Goal: Task Accomplishment & Management: Use online tool/utility

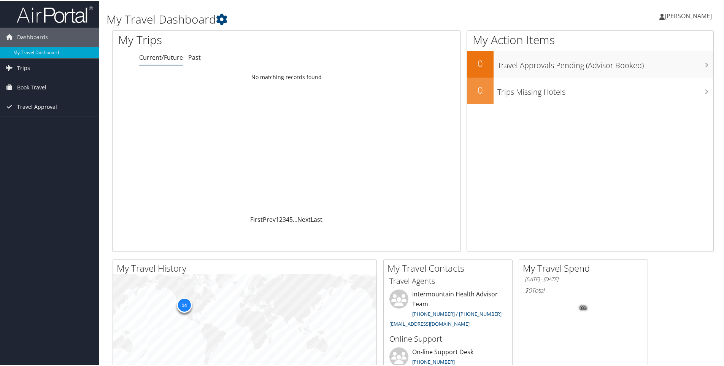
click at [23, 105] on span "Travel Approval" at bounding box center [37, 106] width 40 height 19
click at [28, 133] on link "Approved Trips" at bounding box center [49, 132] width 99 height 11
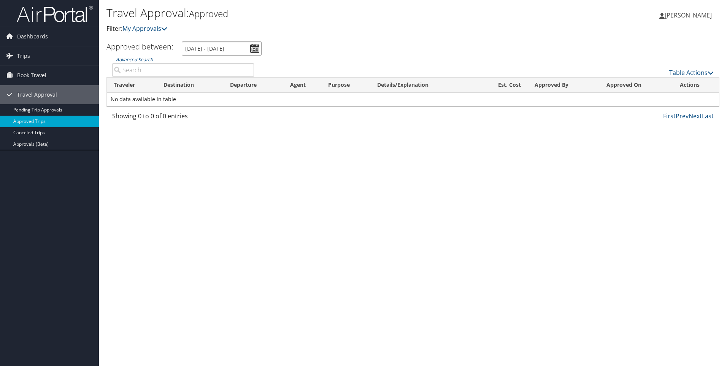
click at [256, 44] on input "7/11/2025 - 8/11/2025" at bounding box center [222, 48] width 80 height 14
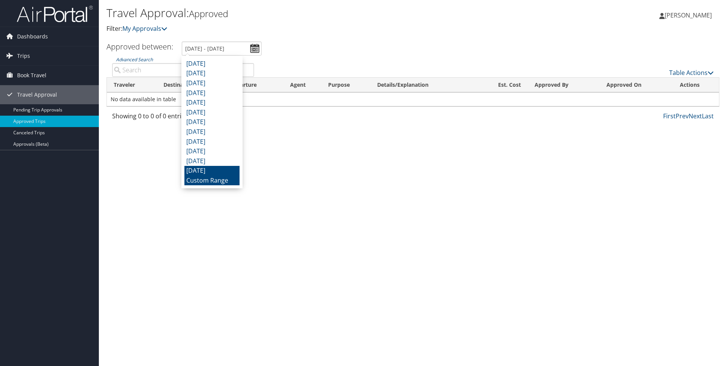
click at [206, 172] on li "August 2024" at bounding box center [211, 171] width 55 height 10
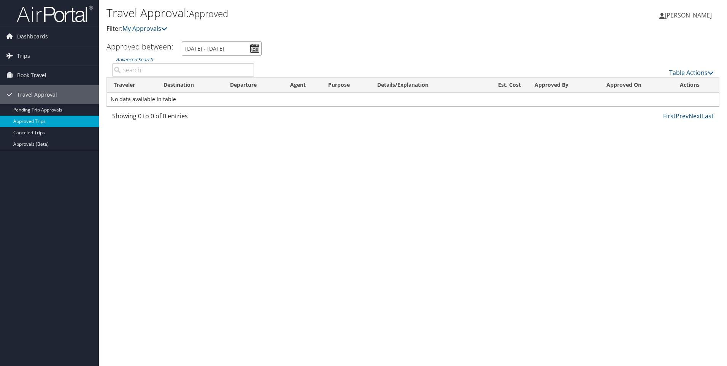
click at [256, 48] on input "8/1/2024 - 8/31/2024" at bounding box center [222, 48] width 80 height 14
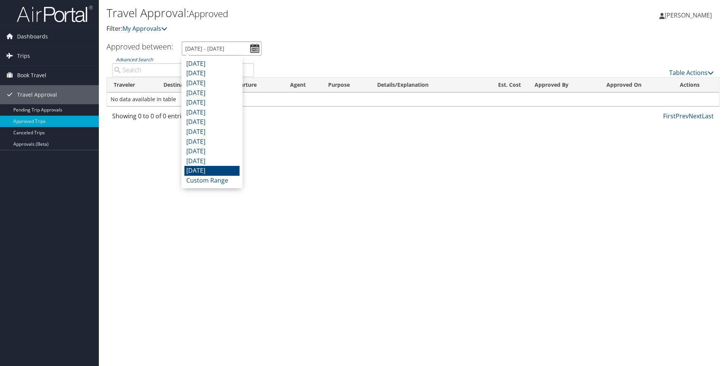
click at [240, 48] on input "8/1/2024 - 8/31/2024" at bounding box center [222, 48] width 80 height 14
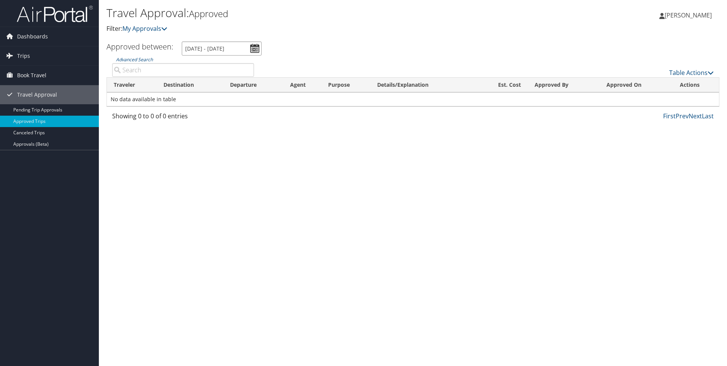
click at [254, 49] on input "8/1/2024 - 8/31/2024" at bounding box center [222, 48] width 80 height 14
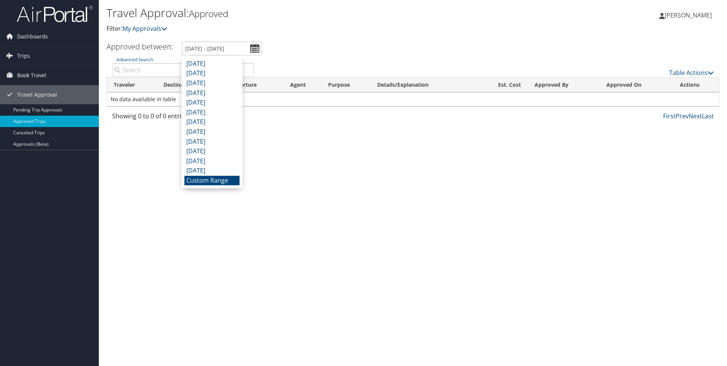
click at [208, 182] on li "Custom Range" at bounding box center [211, 181] width 55 height 10
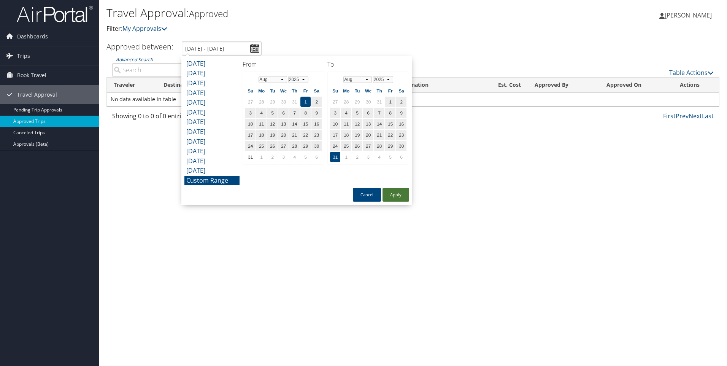
click at [399, 194] on button "Apply" at bounding box center [395, 195] width 27 height 14
type input "8/1/2025 - 8/31/2025"
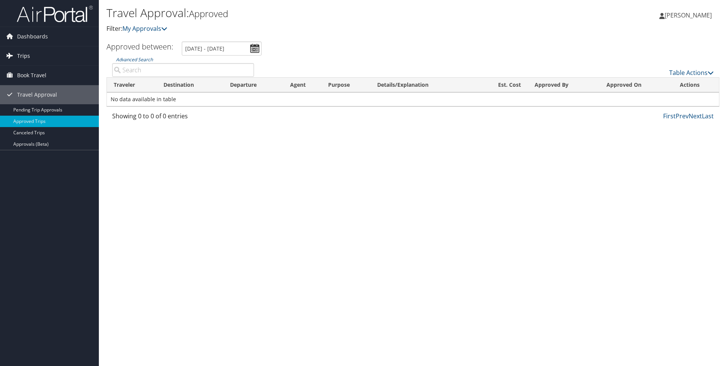
drag, startPoint x: 33, startPoint y: 52, endPoint x: 44, endPoint y: 64, distance: 15.9
click at [33, 52] on link "Trips" at bounding box center [49, 55] width 99 height 19
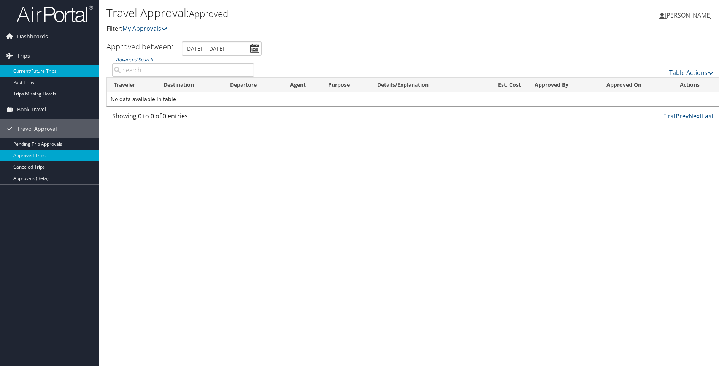
click at [32, 71] on link "Current/Future Trips" at bounding box center [49, 70] width 99 height 11
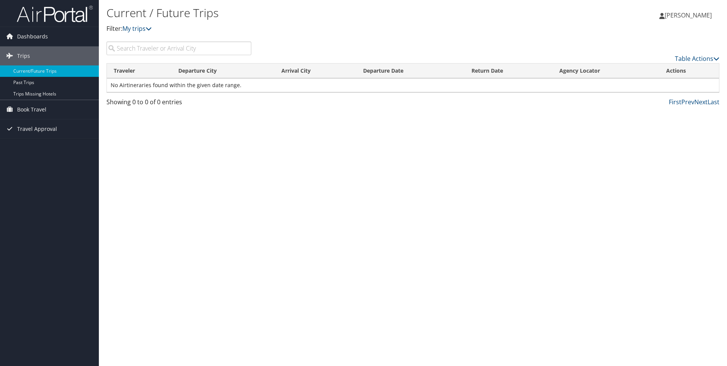
click at [681, 14] on span "[PERSON_NAME]" at bounding box center [688, 15] width 47 height 8
click at [261, 141] on div "Current / Future Trips Filter: My trips Lisa Amundsen Lisa Amundsen My Settings…" at bounding box center [413, 183] width 628 height 366
click at [40, 35] on span "Dashboards" at bounding box center [32, 36] width 31 height 19
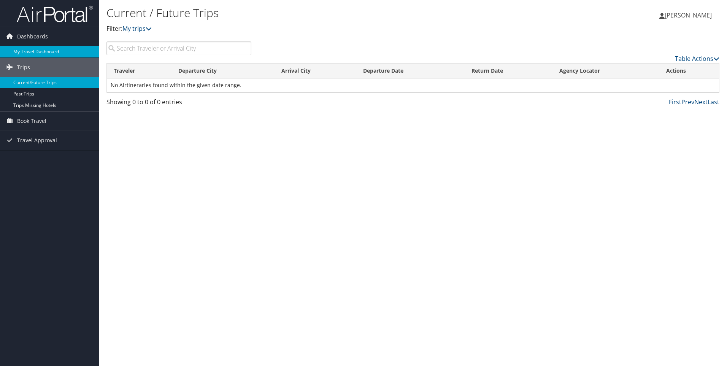
click at [27, 53] on link "My Travel Dashboard" at bounding box center [49, 51] width 99 height 11
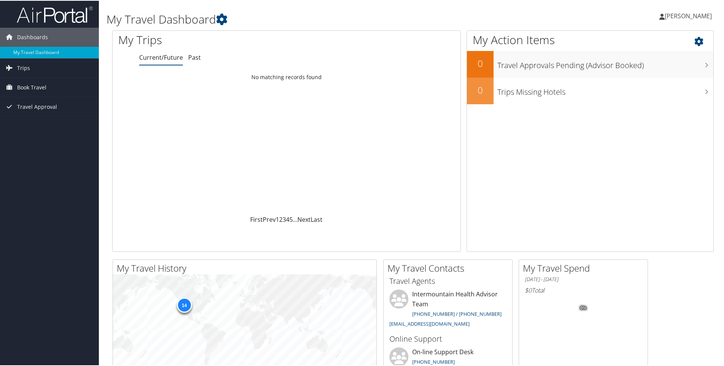
click at [697, 40] on icon at bounding box center [705, 38] width 22 height 13
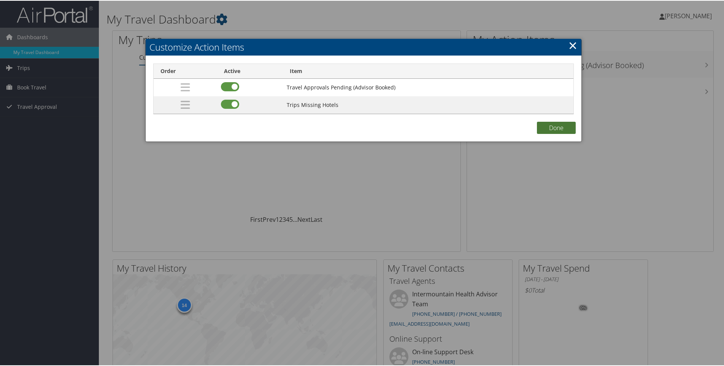
click at [557, 126] on button "Done" at bounding box center [556, 127] width 39 height 12
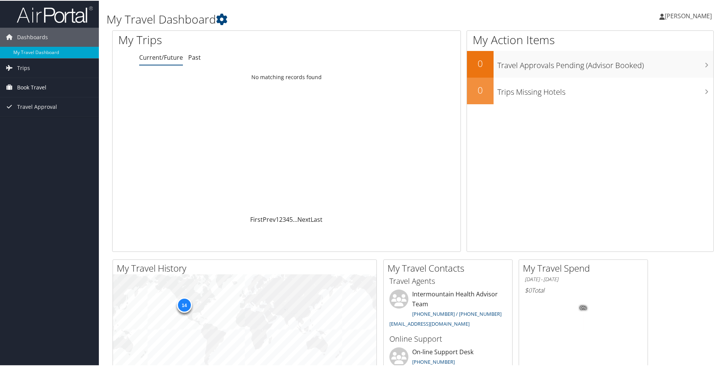
click at [25, 84] on span "Book Travel" at bounding box center [31, 86] width 29 height 19
click at [43, 122] on link "Book/Manage Online Trips" at bounding box center [49, 124] width 99 height 11
